Goal: Navigation & Orientation: Understand site structure

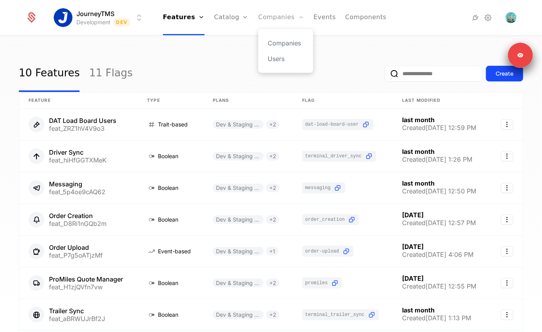
click at [266, 19] on link "Companies" at bounding box center [281, 17] width 46 height 35
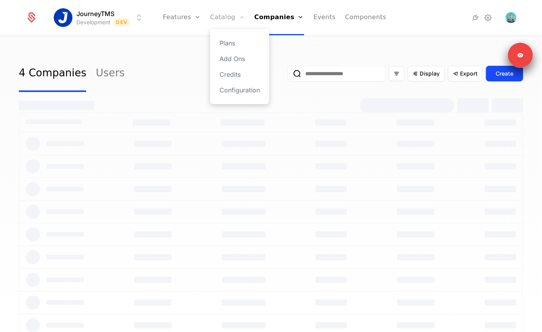
click at [229, 18] on link "Catalog" at bounding box center [227, 17] width 35 height 35
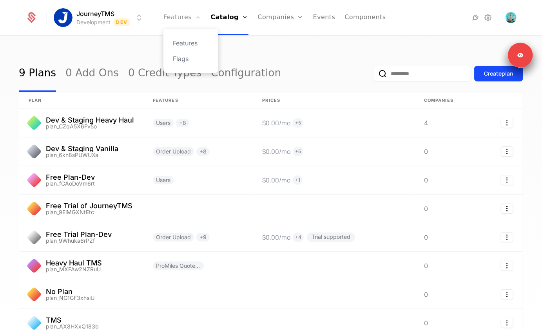
click at [190, 14] on link "Features" at bounding box center [182, 17] width 38 height 35
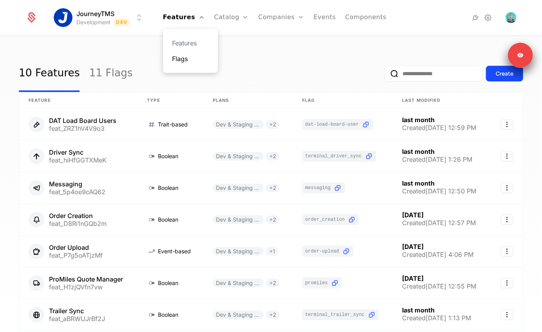
click at [187, 58] on link "Flags" at bounding box center [190, 58] width 36 height 9
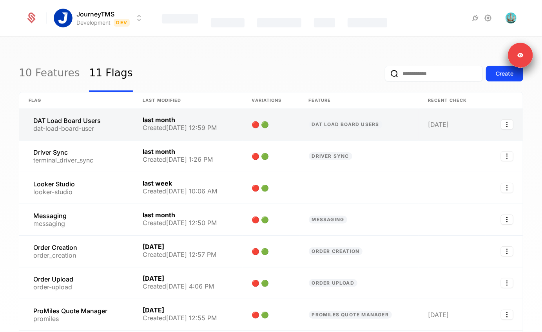
click at [83, 125] on link at bounding box center [76, 124] width 114 height 31
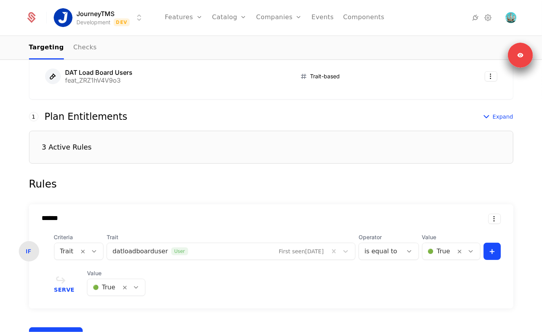
scroll to position [144, 0]
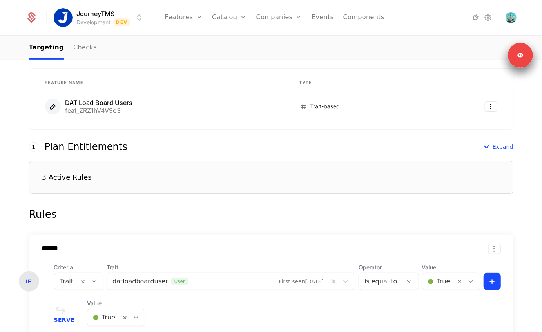
click at [89, 180] on div "3 Active Rules" at bounding box center [271, 177] width 484 height 33
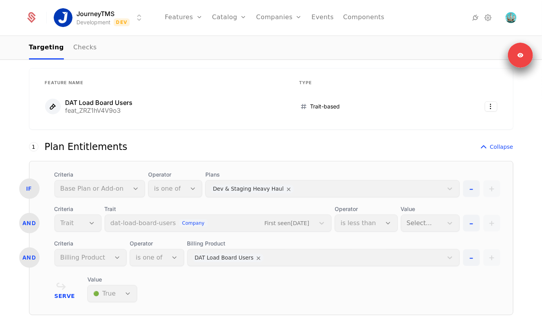
scroll to position [171, 0]
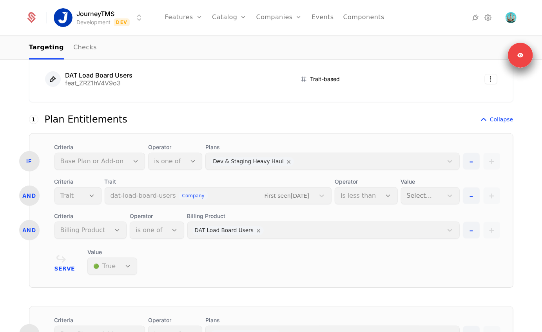
drag, startPoint x: 350, startPoint y: 191, endPoint x: 386, endPoint y: 192, distance: 35.7
click at [386, 192] on div "Operator is less than" at bounding box center [366, 191] width 63 height 27
click at [425, 192] on div "Value Select..." at bounding box center [430, 191] width 59 height 27
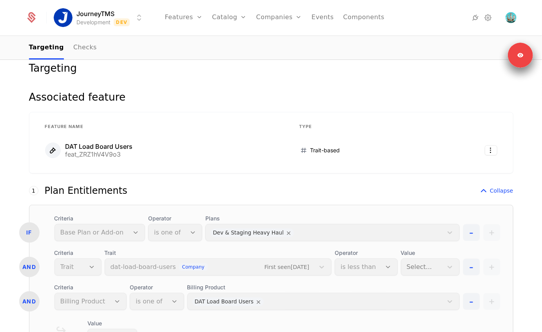
scroll to position [0, 0]
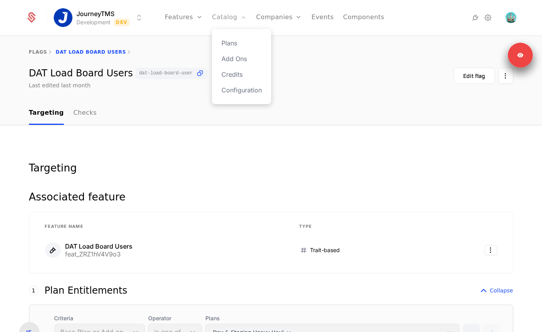
click at [220, 15] on link "Catalog" at bounding box center [229, 17] width 35 height 35
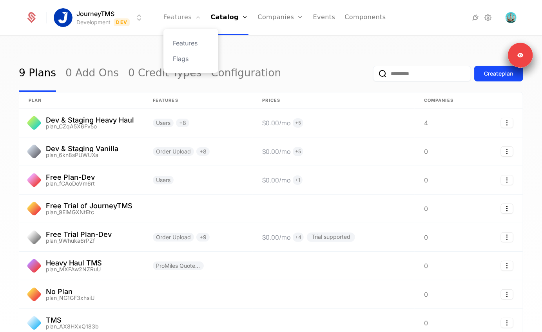
click at [171, 18] on link "Features" at bounding box center [182, 17] width 38 height 35
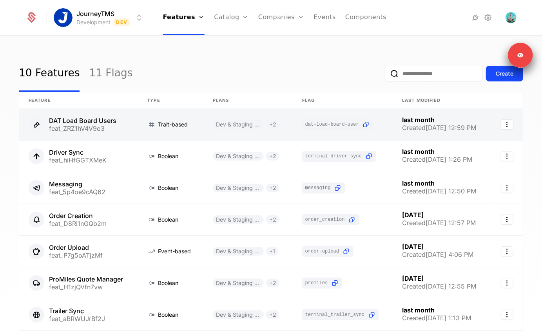
click at [91, 122] on link at bounding box center [78, 124] width 118 height 31
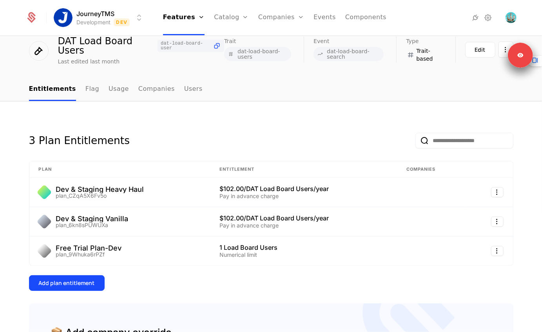
scroll to position [60, 0]
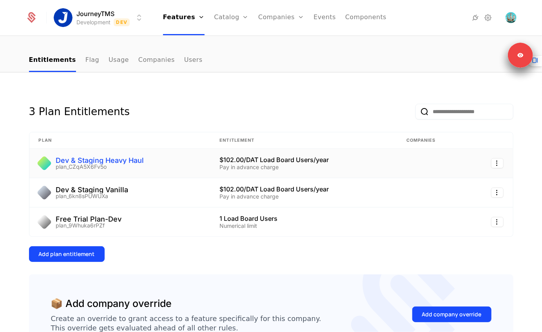
click at [136, 162] on div "Dev & Staging Heavy Haul" at bounding box center [100, 160] width 88 height 7
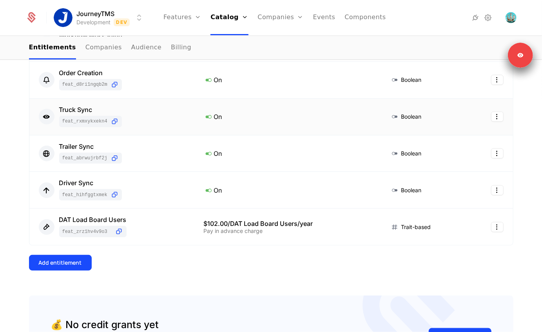
scroll to position [282, 0]
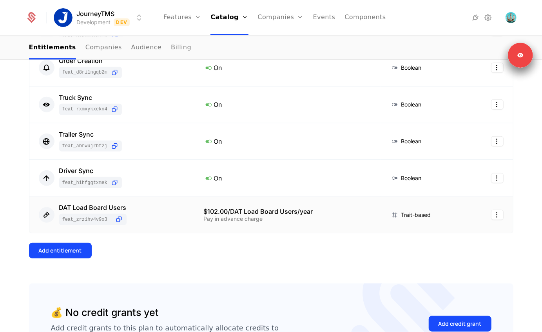
click at [137, 212] on div "DAT Load Board Users feat_ZRZ1hV4V9o3" at bounding box center [112, 215] width 146 height 21
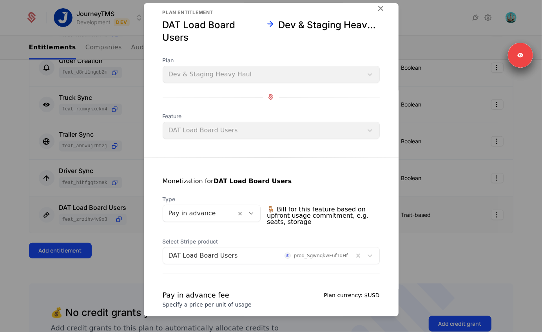
scroll to position [0, 0]
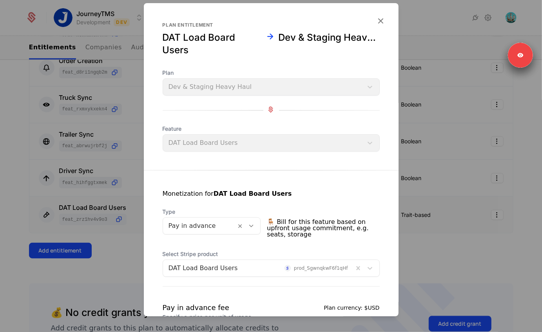
click at [123, 91] on div at bounding box center [271, 166] width 542 height 332
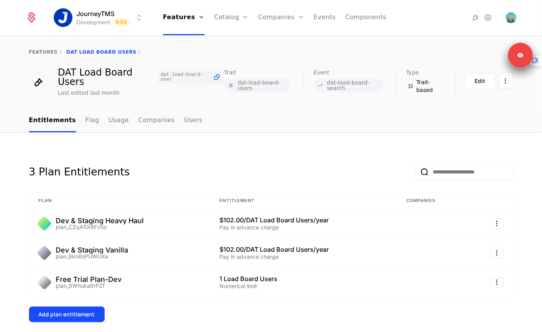
scroll to position [44, 0]
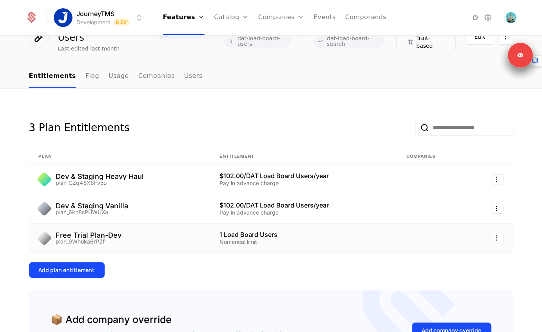
click at [193, 234] on div "Free Trial Plan-Dev plan_9Whuka6rPZf" at bounding box center [120, 238] width 162 height 13
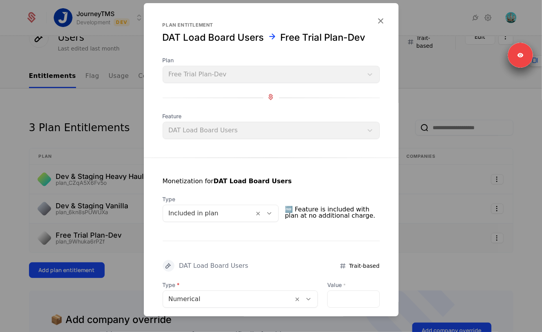
click at [69, 130] on div at bounding box center [271, 166] width 542 height 332
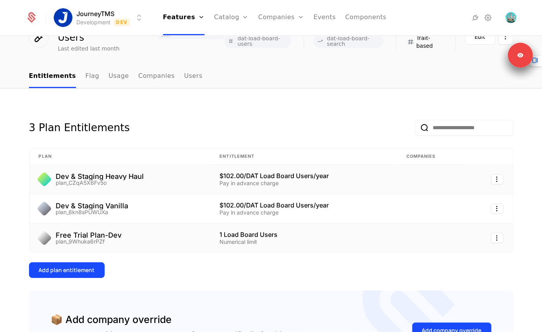
click at [270, 181] on div "Pay in advance charge" at bounding box center [303, 183] width 168 height 5
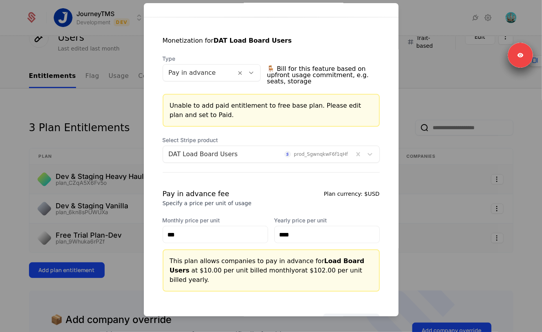
scroll to position [173, 0]
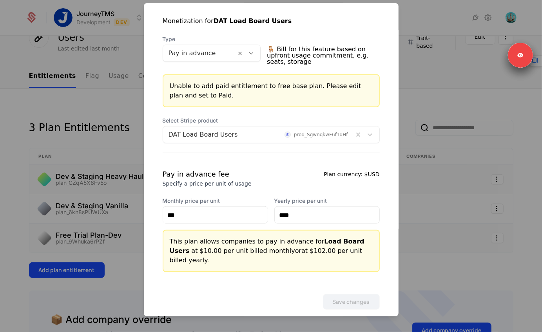
click at [431, 232] on div at bounding box center [271, 166] width 542 height 332
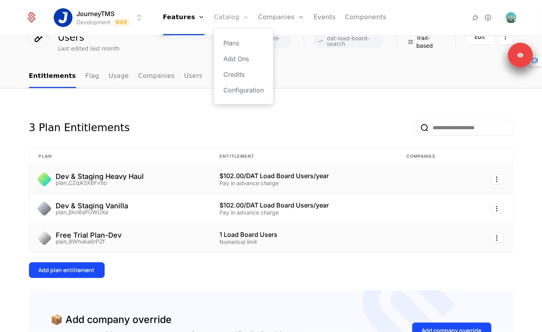
click at [228, 14] on link "Catalog" at bounding box center [231, 17] width 35 height 35
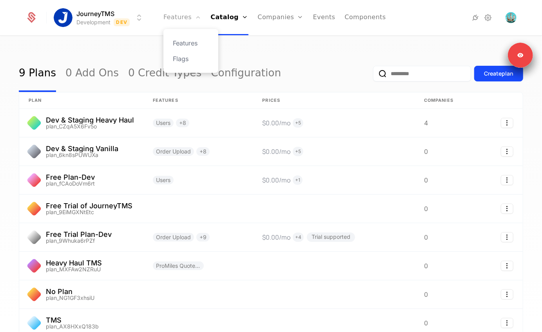
click at [172, 19] on link "Features" at bounding box center [182, 17] width 38 height 35
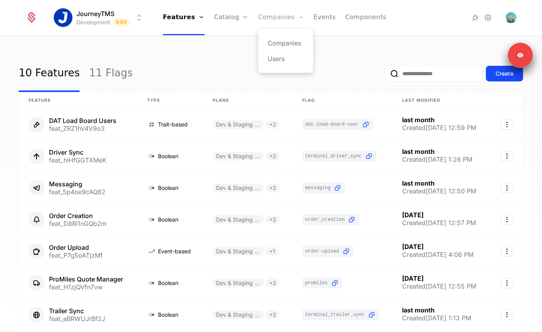
click at [287, 18] on link "Companies" at bounding box center [281, 17] width 46 height 35
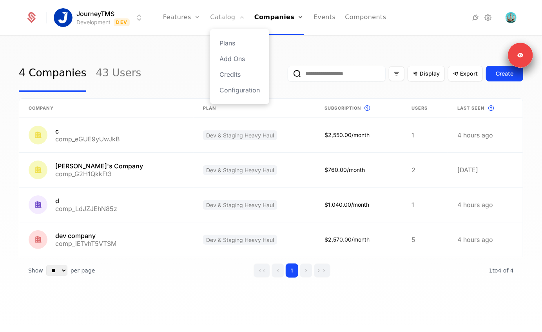
click at [226, 23] on link "Catalog" at bounding box center [227, 17] width 35 height 35
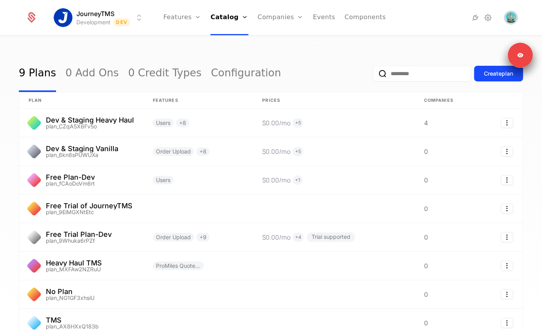
click at [514, 19] on img "Open user button" at bounding box center [510, 17] width 11 height 11
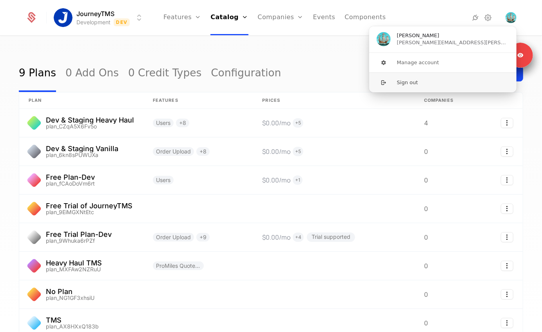
click at [460, 87] on button "Sign out" at bounding box center [443, 82] width 148 height 20
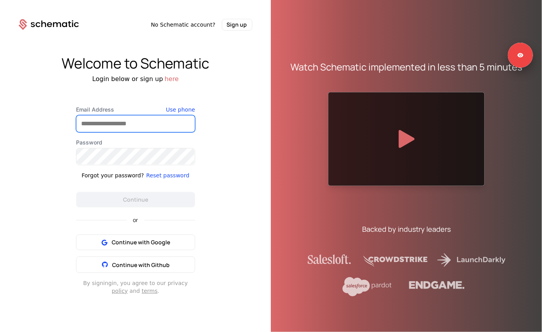
click at [100, 127] on input "Email Address" at bounding box center [135, 124] width 118 height 16
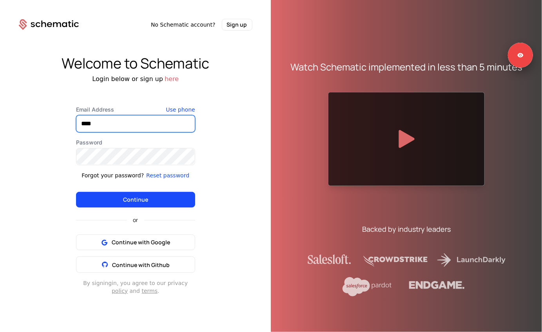
type input "**********"
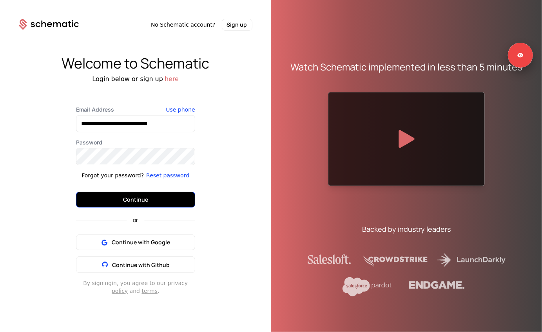
click at [152, 199] on button "Continue" at bounding box center [135, 200] width 119 height 16
